Goal: Task Accomplishment & Management: Manage account settings

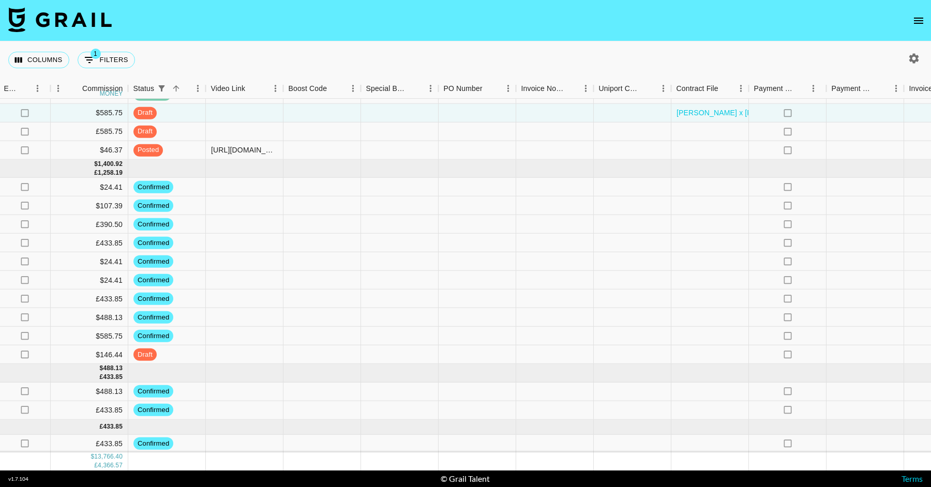
scroll to position [1966, 1083]
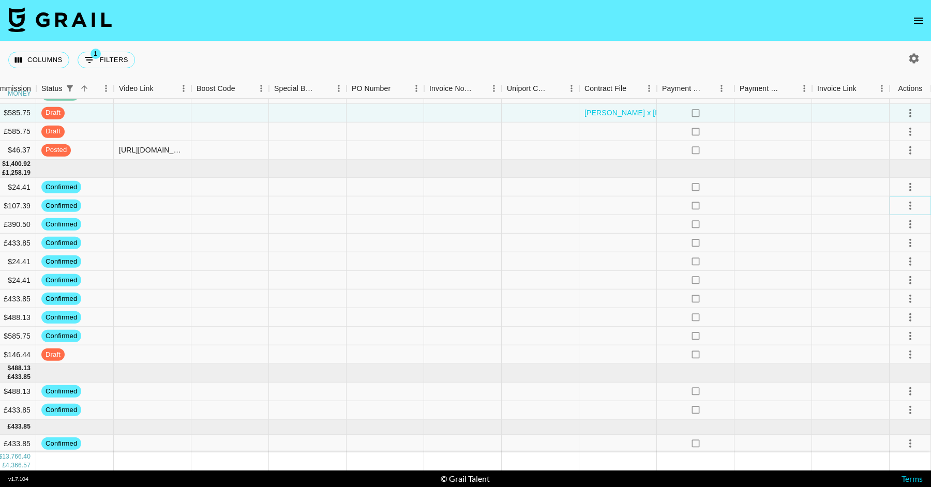
click at [915, 200] on icon "select merge strategy" at bounding box center [910, 206] width 12 height 12
click at [889, 284] on li "Cancel" at bounding box center [897, 283] width 67 height 19
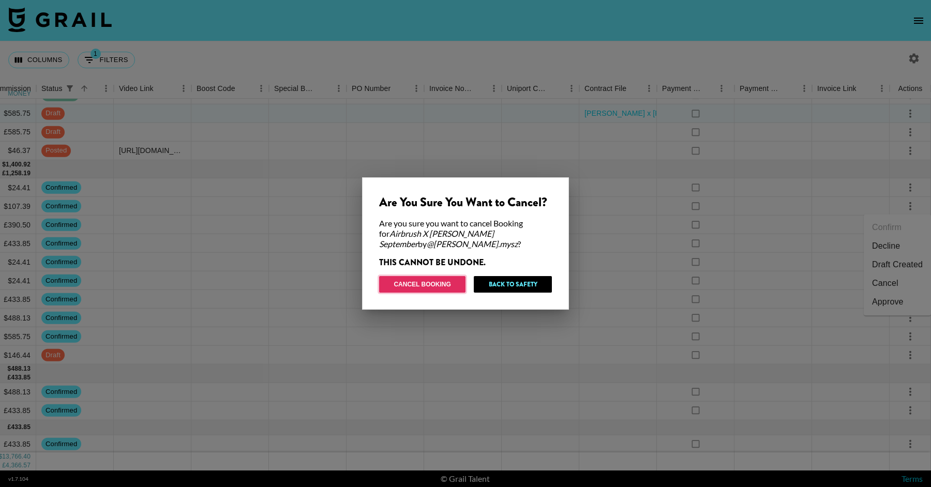
click at [421, 276] on button "Cancel Booking" at bounding box center [422, 284] width 86 height 17
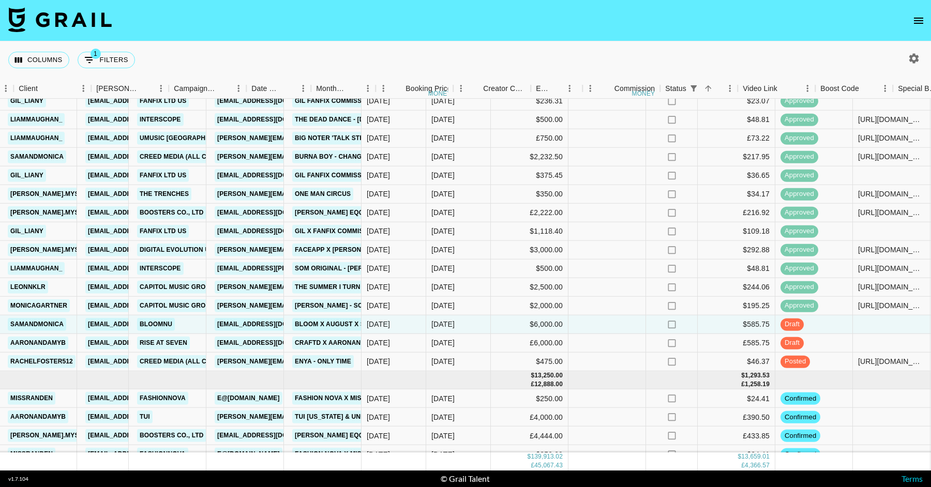
scroll to position [1754, 759]
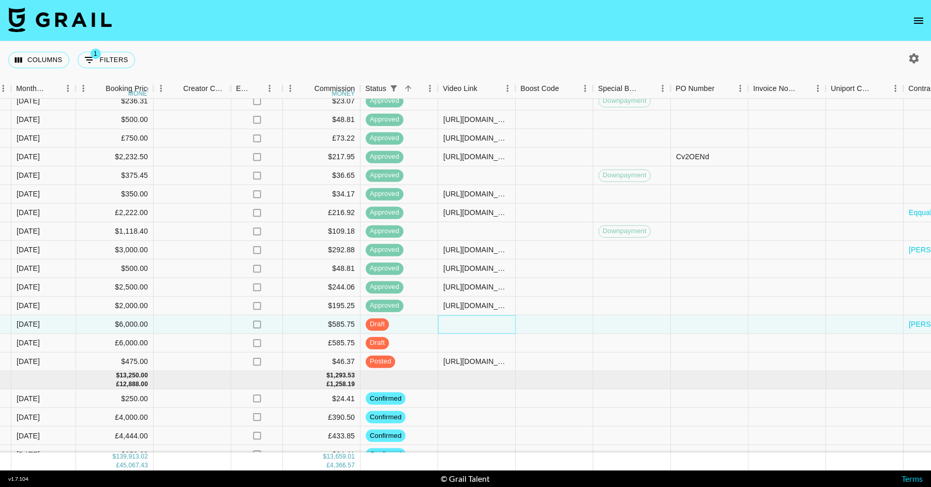
click at [497, 324] on div at bounding box center [477, 324] width 78 height 19
type input "[URL][DOMAIN_NAME]"
click at [557, 289] on div at bounding box center [555, 287] width 78 height 19
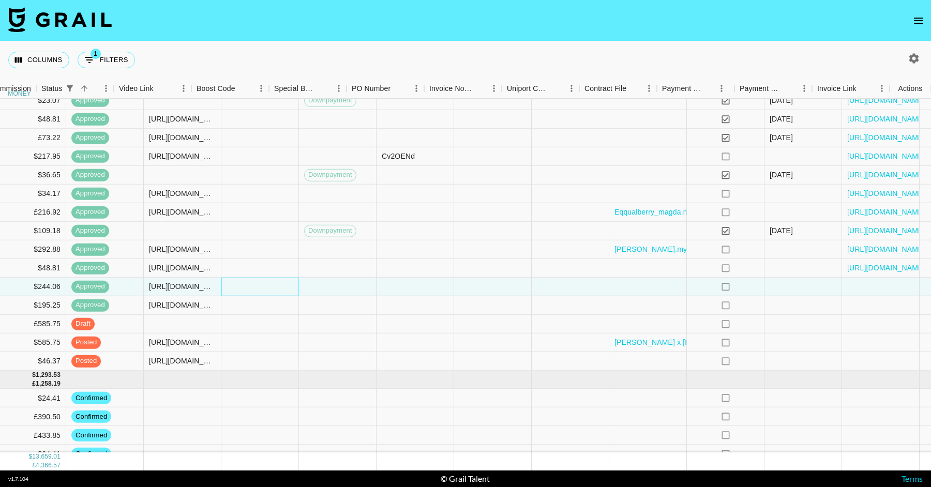
scroll to position [1755, 1083]
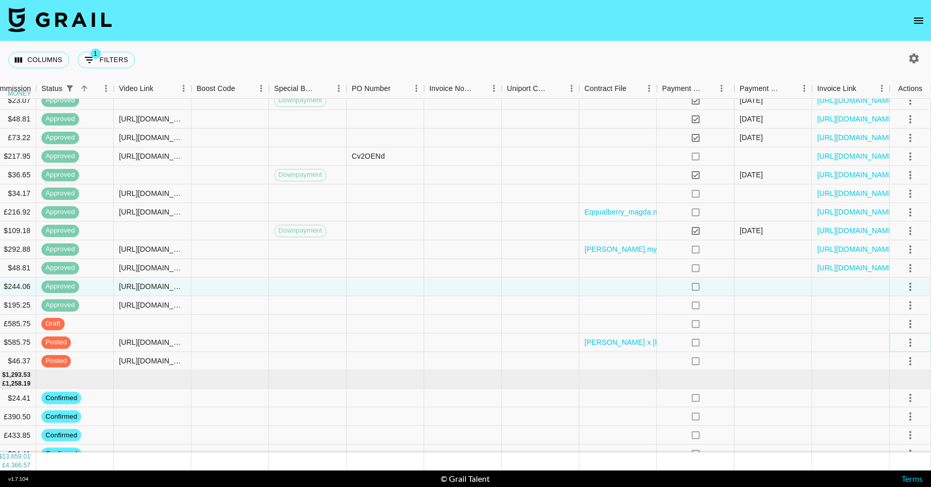
click at [912, 339] on icon "select merge strategy" at bounding box center [910, 342] width 12 height 12
click at [890, 442] on div "Approve" at bounding box center [888, 439] width 32 height 12
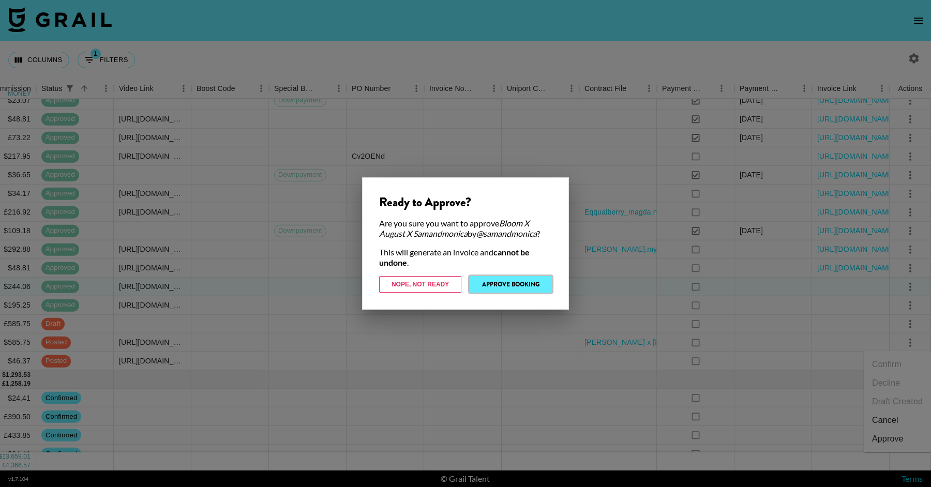
click at [521, 284] on button "Approve Booking" at bounding box center [511, 284] width 82 height 17
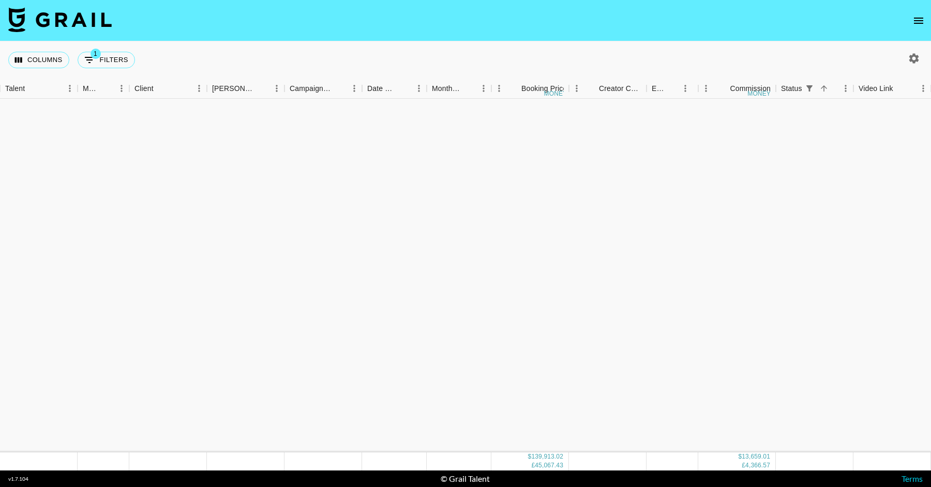
scroll to position [1947, 344]
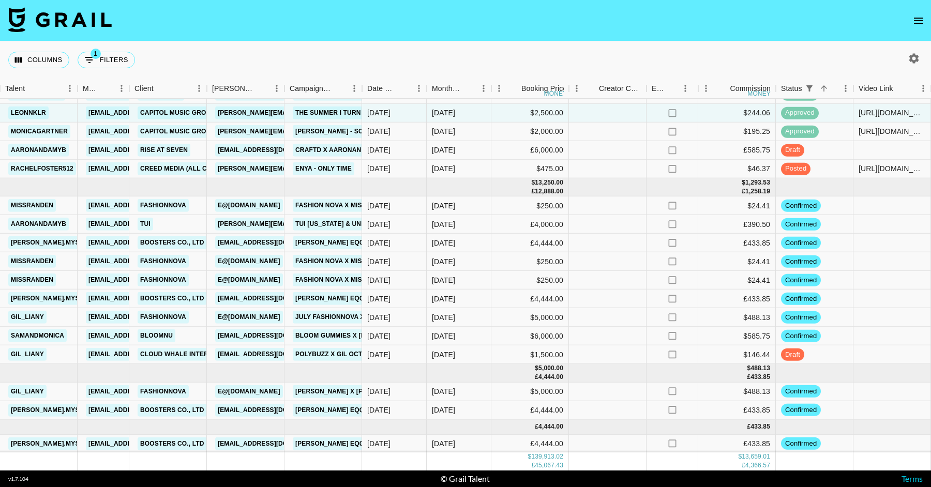
click at [913, 65] on button "button" at bounding box center [914, 59] width 18 height 18
select select "[DATE]"
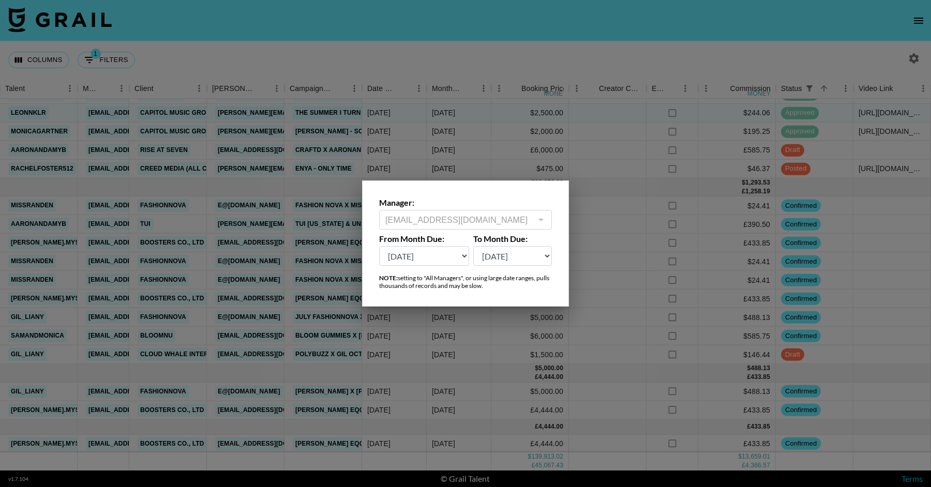
scroll to position [1947, 344]
click at [483, 115] on div at bounding box center [465, 243] width 931 height 487
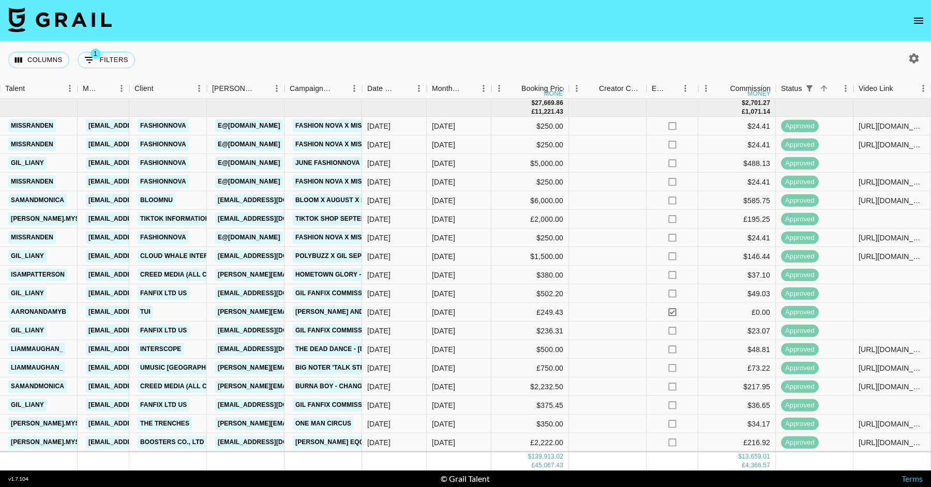
scroll to position [1542, 344]
